Goal: Task Accomplishment & Management: Use online tool/utility

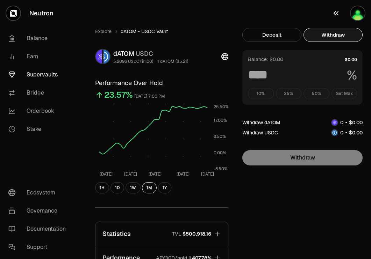
click at [340, 17] on button "button" at bounding box center [348, 13] width 45 height 27
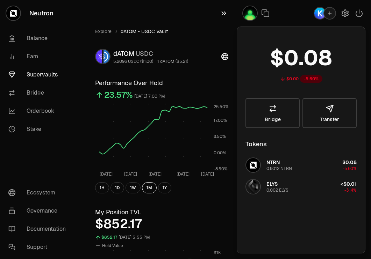
click at [224, 13] on icon "button" at bounding box center [224, 13] width 8 height 8
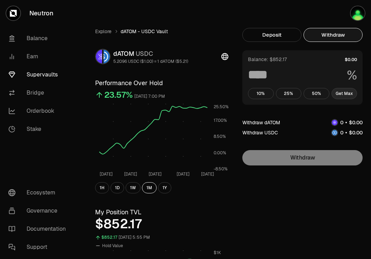
click at [337, 91] on button "Get Max" at bounding box center [344, 93] width 26 height 11
type input "***"
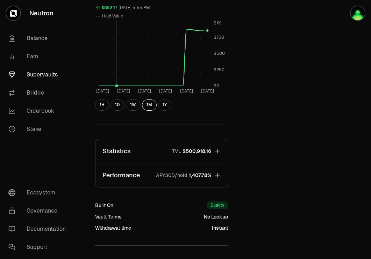
scroll to position [231, 0]
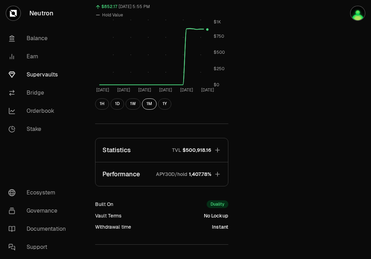
click at [172, 167] on button "Performance APY30D/hold 1,407.78%" at bounding box center [161, 174] width 132 height 24
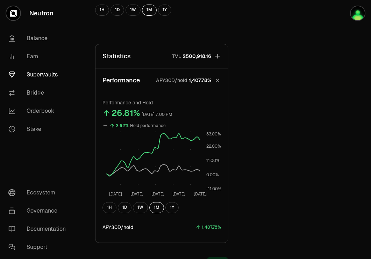
scroll to position [273, 0]
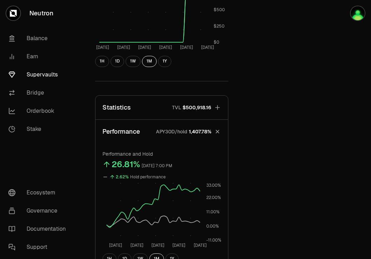
click at [164, 109] on button "Statistics TVL $500,918.16" at bounding box center [161, 108] width 132 height 24
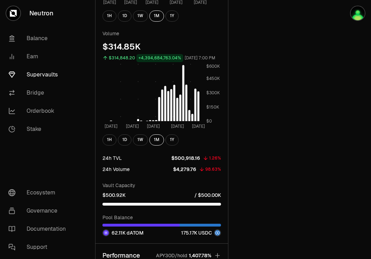
scroll to position [497, 0]
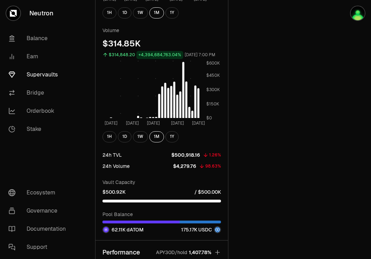
click at [37, 18] on link "Neutron" at bounding box center [39, 13] width 78 height 27
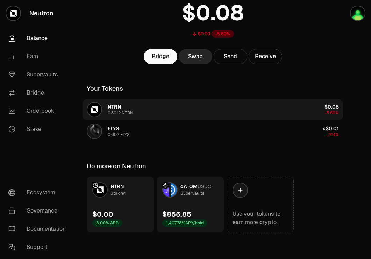
scroll to position [56, 0]
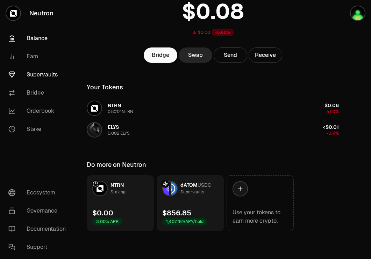
click at [44, 77] on link "Supervaults" at bounding box center [39, 75] width 73 height 18
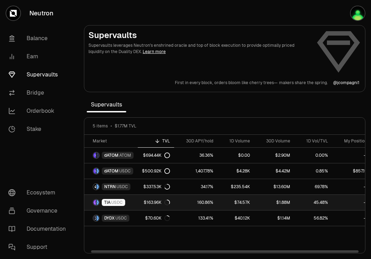
scroll to position [0, 7]
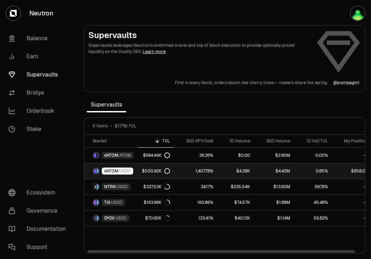
click at [139, 171] on link "$500.92K" at bounding box center [156, 170] width 36 height 15
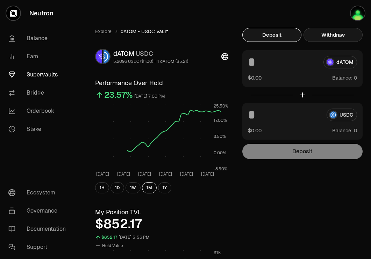
click at [337, 37] on button "Withdraw" at bounding box center [332, 35] width 59 height 14
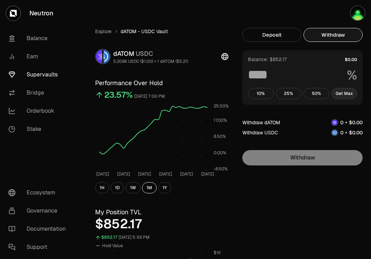
click at [347, 92] on button "Get Max" at bounding box center [344, 93] width 26 height 11
type input "***"
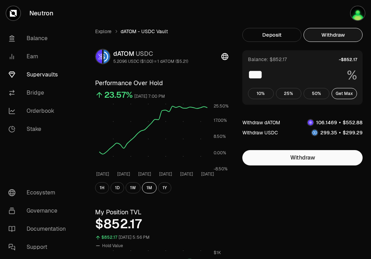
click at [56, 76] on link "Supervaults" at bounding box center [39, 75] width 73 height 18
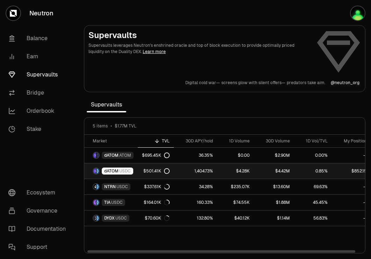
click at [136, 169] on link "dATOM USDC" at bounding box center [110, 170] width 53 height 15
